Goal: Task Accomplishment & Management: Manage account settings

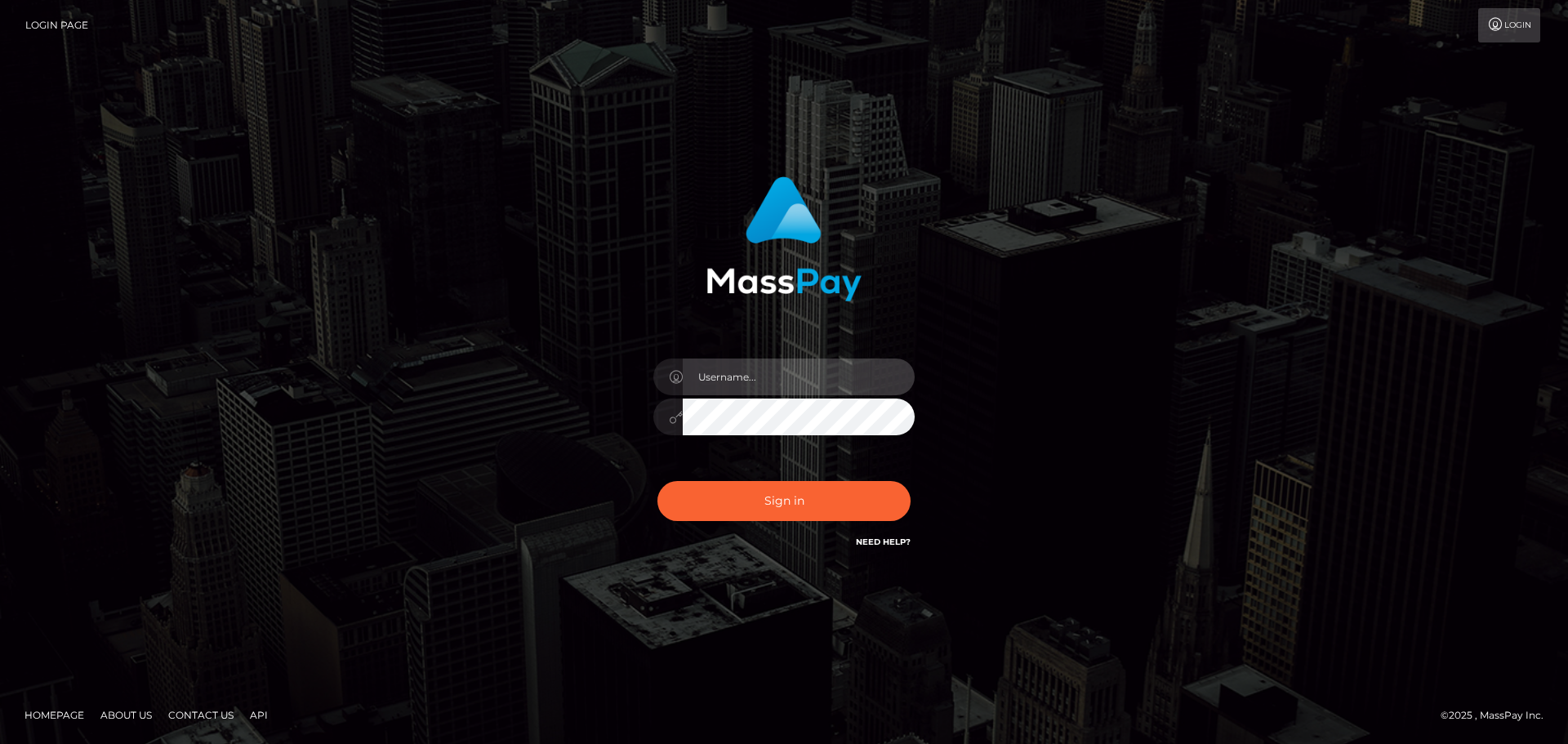
click at [746, 374] on input "text" at bounding box center [798, 377] width 232 height 37
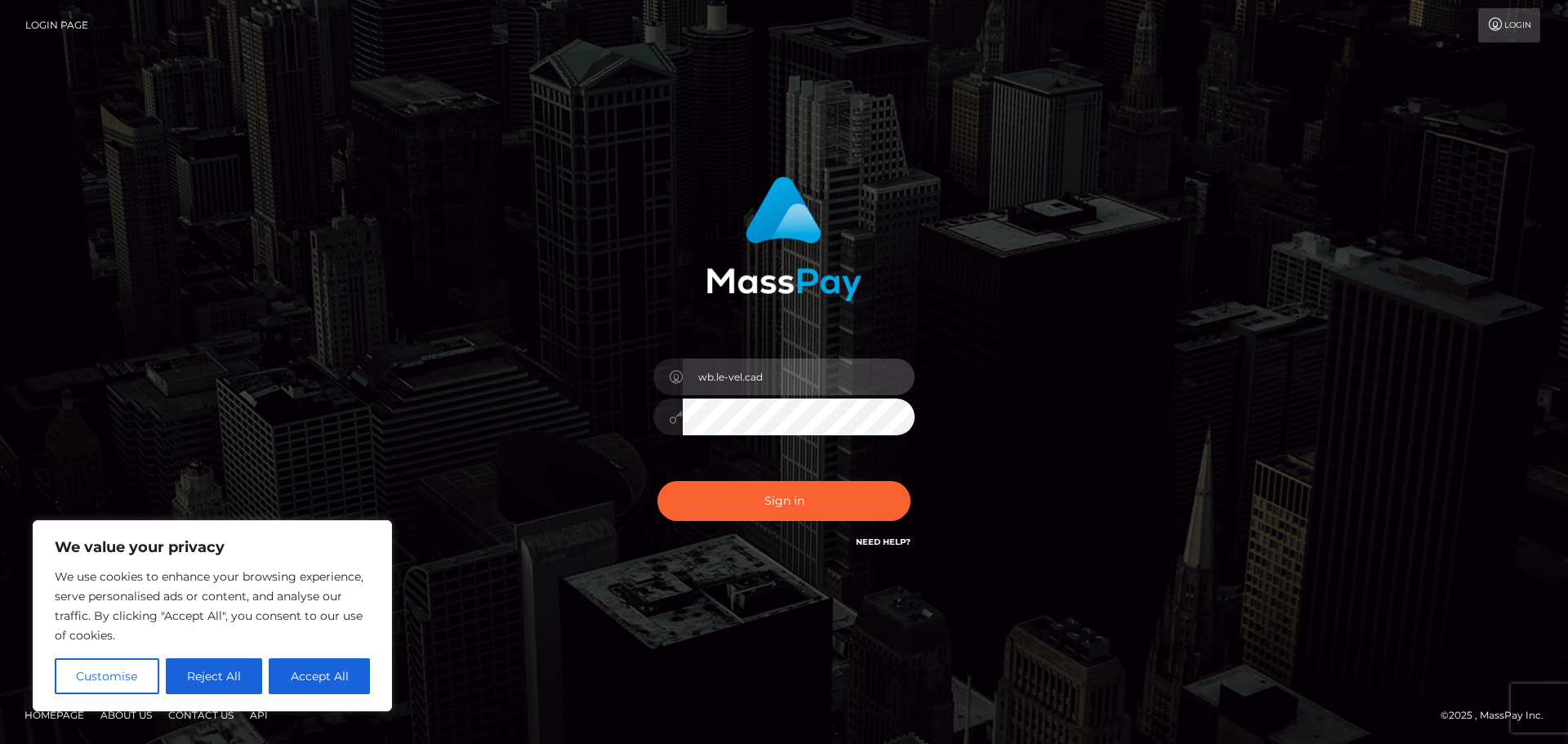
type input "wb.le-vel.cad"
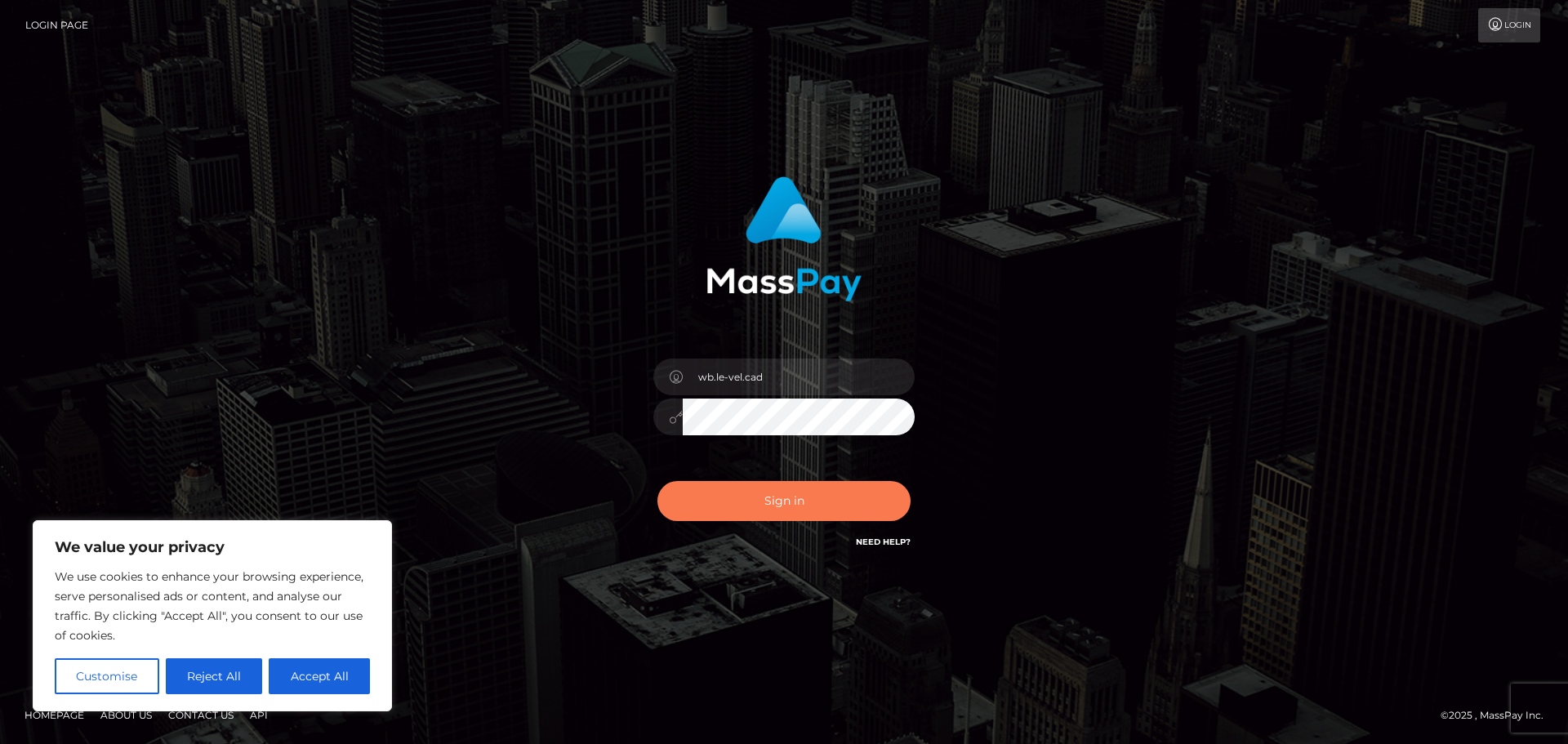
click at [839, 489] on button "Sign in" at bounding box center [784, 501] width 253 height 40
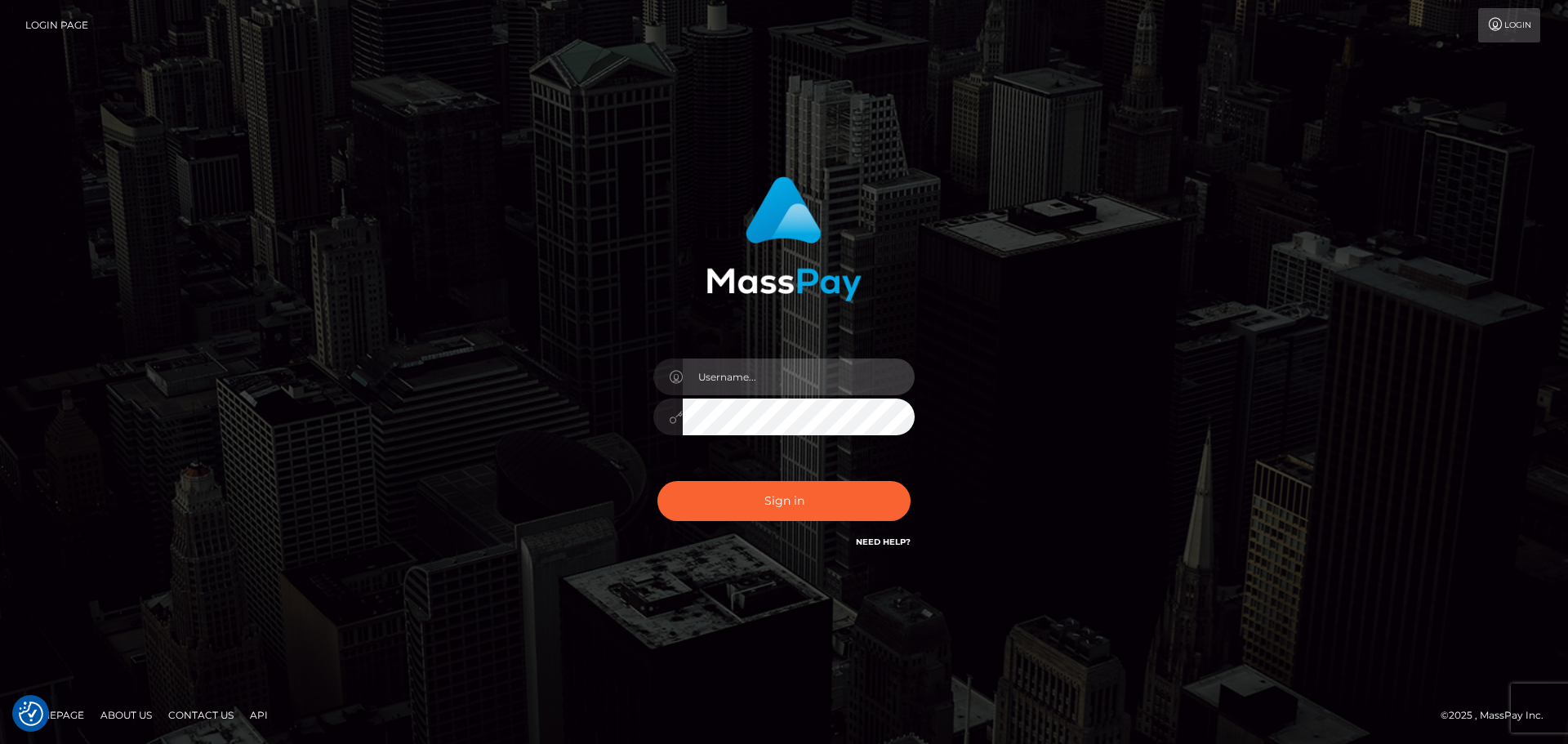
click at [749, 373] on input "text" at bounding box center [798, 377] width 232 height 37
click at [781, 363] on input "text" at bounding box center [798, 377] width 232 height 37
